Goal: Task Accomplishment & Management: Manage account settings

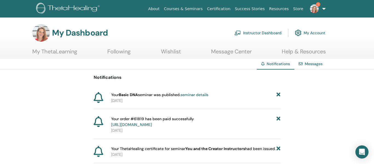
click at [314, 8] on img at bounding box center [314, 8] width 9 height 9
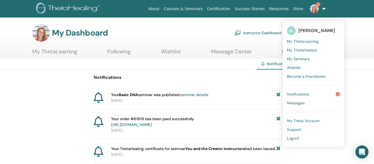
click at [307, 34] on link "AL Angela Liebermann" at bounding box center [313, 30] width 53 height 13
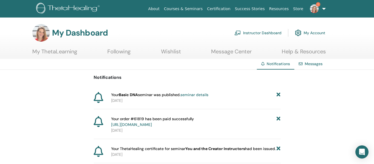
click at [47, 36] on img at bounding box center [41, 33] width 18 height 18
click at [252, 34] on link "Instructor Dashboard" at bounding box center [257, 33] width 47 height 12
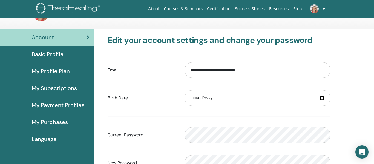
scroll to position [23, 0]
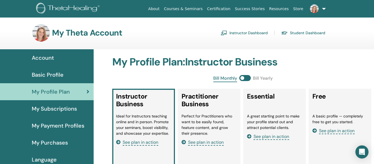
click at [45, 25] on img at bounding box center [41, 33] width 18 height 18
click at [321, 9] on link at bounding box center [316, 9] width 22 height 18
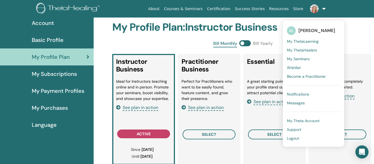
scroll to position [38, 0]
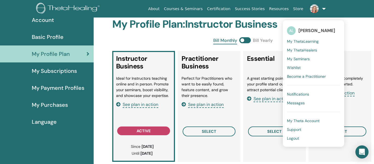
click at [135, 135] on div "Instructor Business Ideal for Instructors teaching online and in person. Promot…" at bounding box center [143, 106] width 63 height 111
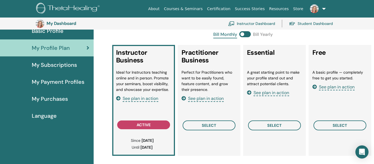
scroll to position [0, 0]
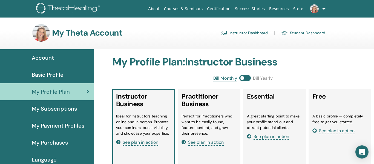
click at [45, 51] on link "Account" at bounding box center [47, 57] width 94 height 17
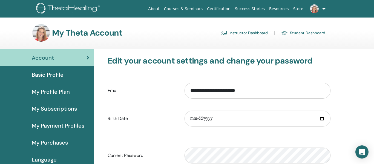
click at [45, 56] on span "Account" at bounding box center [43, 58] width 22 height 8
click at [79, 75] on div "Basic Profile" at bounding box center [46, 75] width 85 height 8
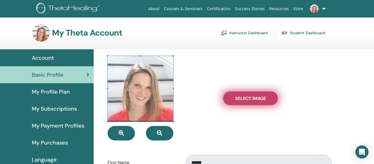
click at [242, 100] on span "Select Image" at bounding box center [250, 98] width 31 height 6
click at [247, 100] on input "Select Image" at bounding box center [250, 98] width 7 height 4
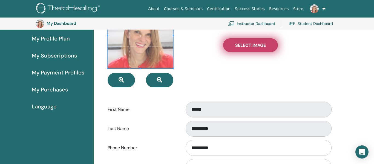
scroll to position [18, 0]
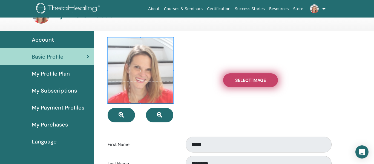
click at [257, 84] on label "Select Image" at bounding box center [250, 80] width 55 height 14
click at [254, 82] on input "Select Image" at bounding box center [250, 80] width 7 height 4
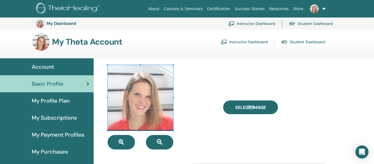
scroll to position [0, 0]
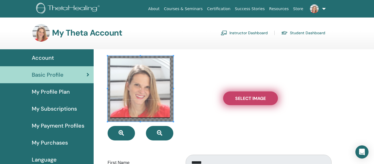
click at [272, 98] on label "Select Image" at bounding box center [250, 98] width 55 height 14
click at [254, 98] on input "Select Image" at bounding box center [250, 98] width 7 height 4
